Goal: Register for event/course

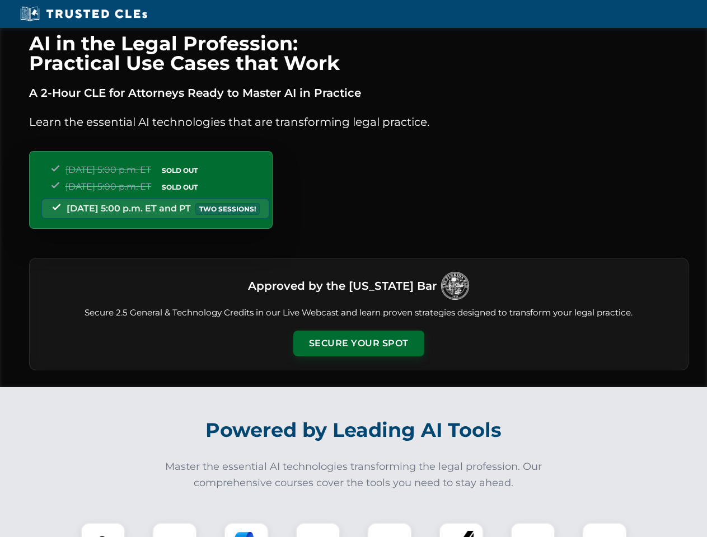
click at [358, 344] on button "Secure Your Spot" at bounding box center [358, 344] width 131 height 26
click at [103, 530] on img at bounding box center [103, 545] width 32 height 32
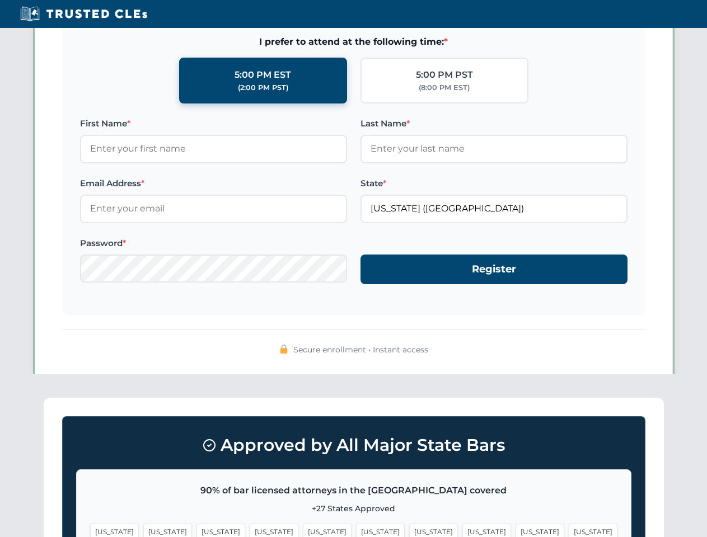
click at [409, 530] on span "[US_STATE]" at bounding box center [433, 532] width 49 height 16
click at [516, 530] on span "[US_STATE]" at bounding box center [540, 532] width 49 height 16
